Goal: Find specific page/section: Find specific page/section

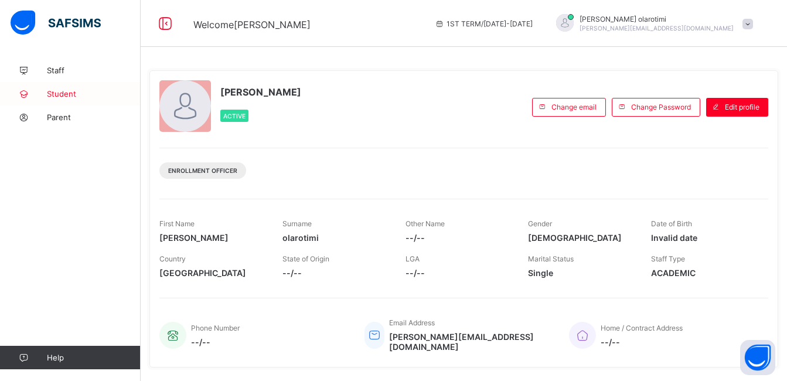
click at [59, 90] on span "Student" at bounding box center [94, 93] width 94 height 9
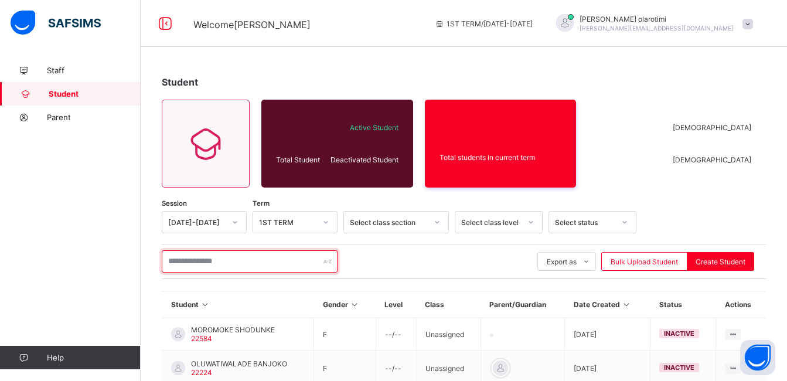
click at [206, 264] on input "text" at bounding box center [250, 261] width 176 height 22
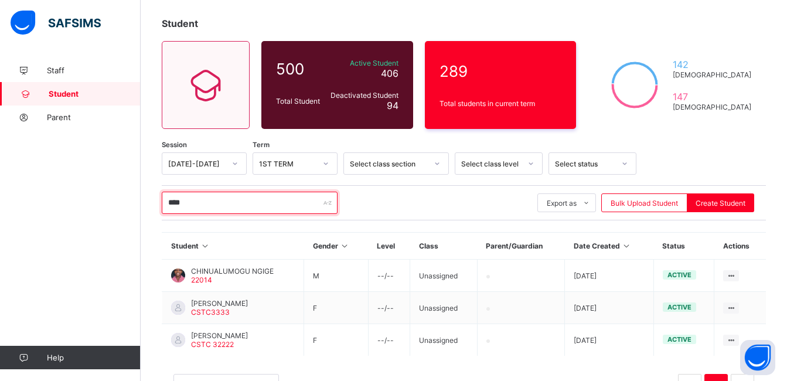
scroll to position [60, 0]
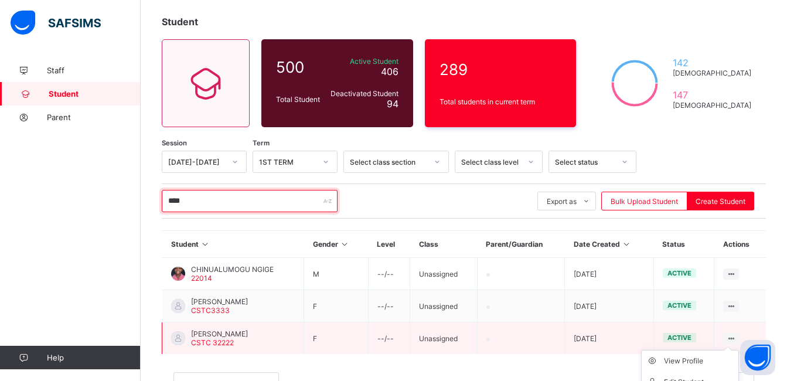
type input "****"
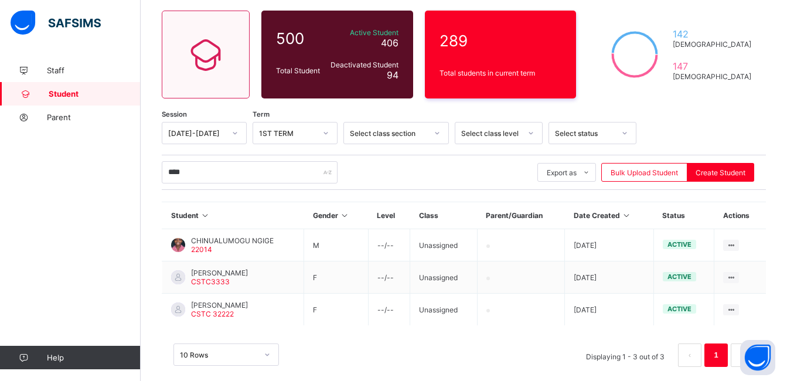
scroll to position [104, 0]
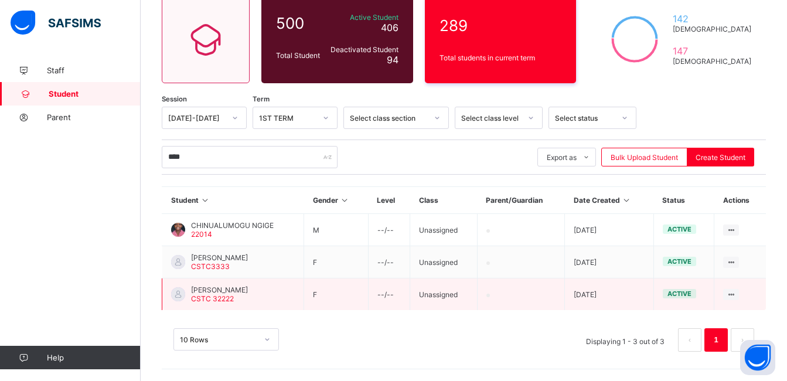
click at [215, 287] on span "[PERSON_NAME]" at bounding box center [219, 289] width 57 height 9
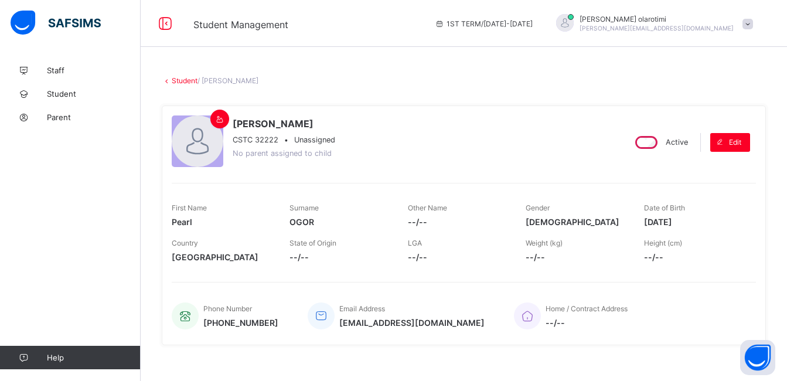
click at [92, 231] on div "Staff Student Parent Help" at bounding box center [70, 214] width 141 height 334
click at [549, 96] on div "× Delete Document This action would delete the document with name: from the sys…" at bounding box center [464, 272] width 647 height 427
